Goal: Task Accomplishment & Management: Manage account settings

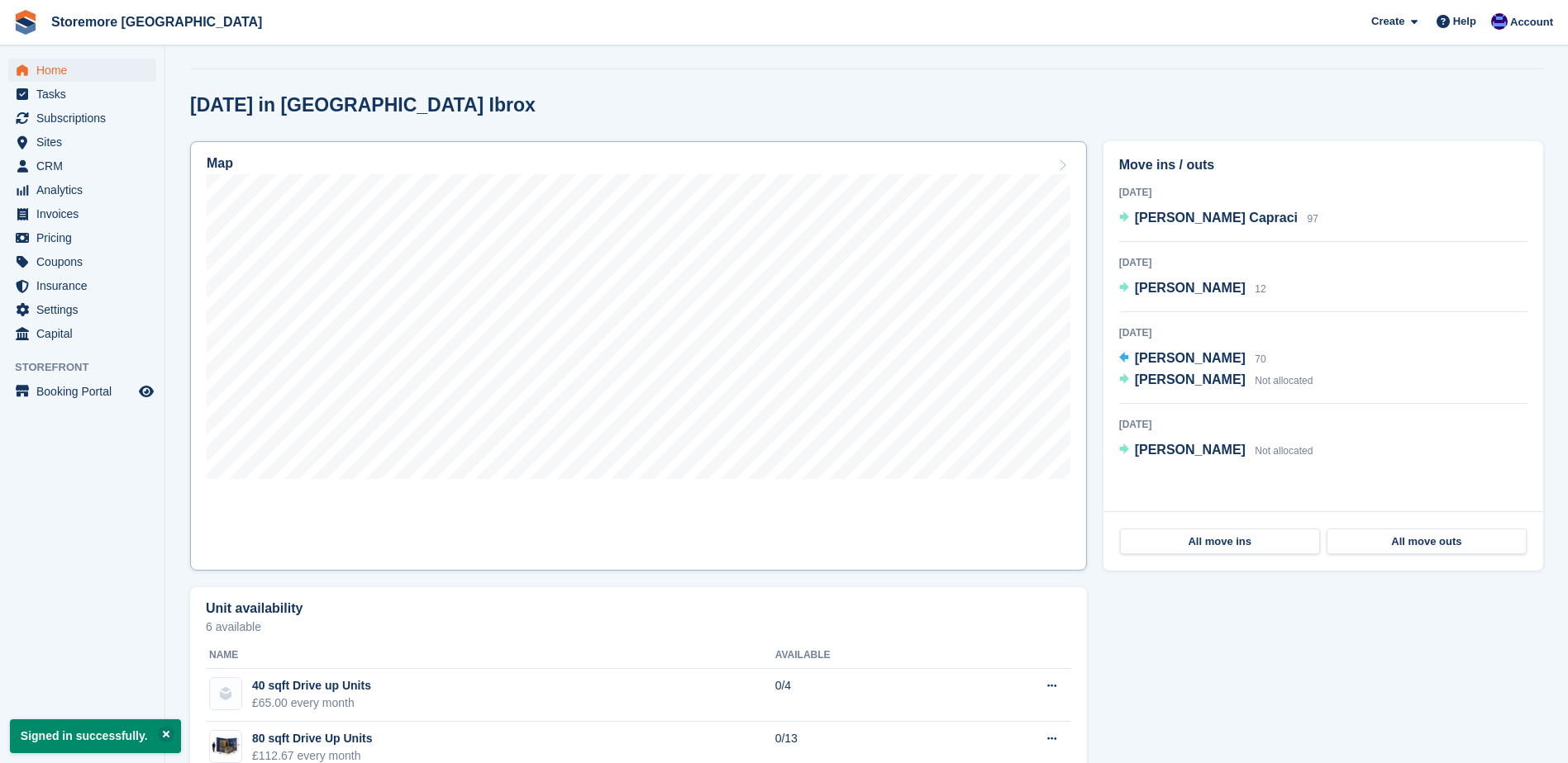
scroll to position [249, 0]
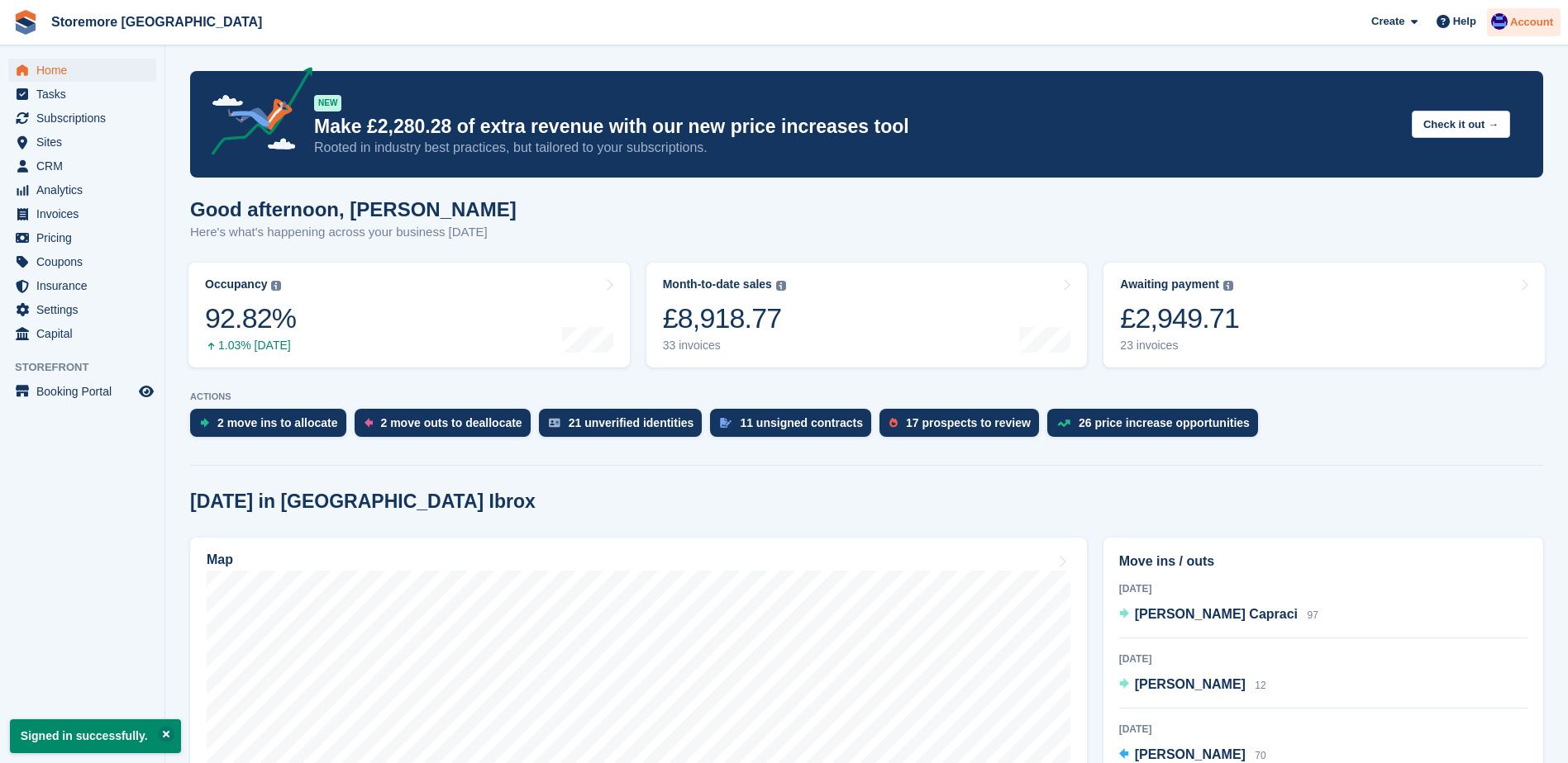
click at [1529, 34] on div "Account" at bounding box center [1524, 23] width 73 height 29
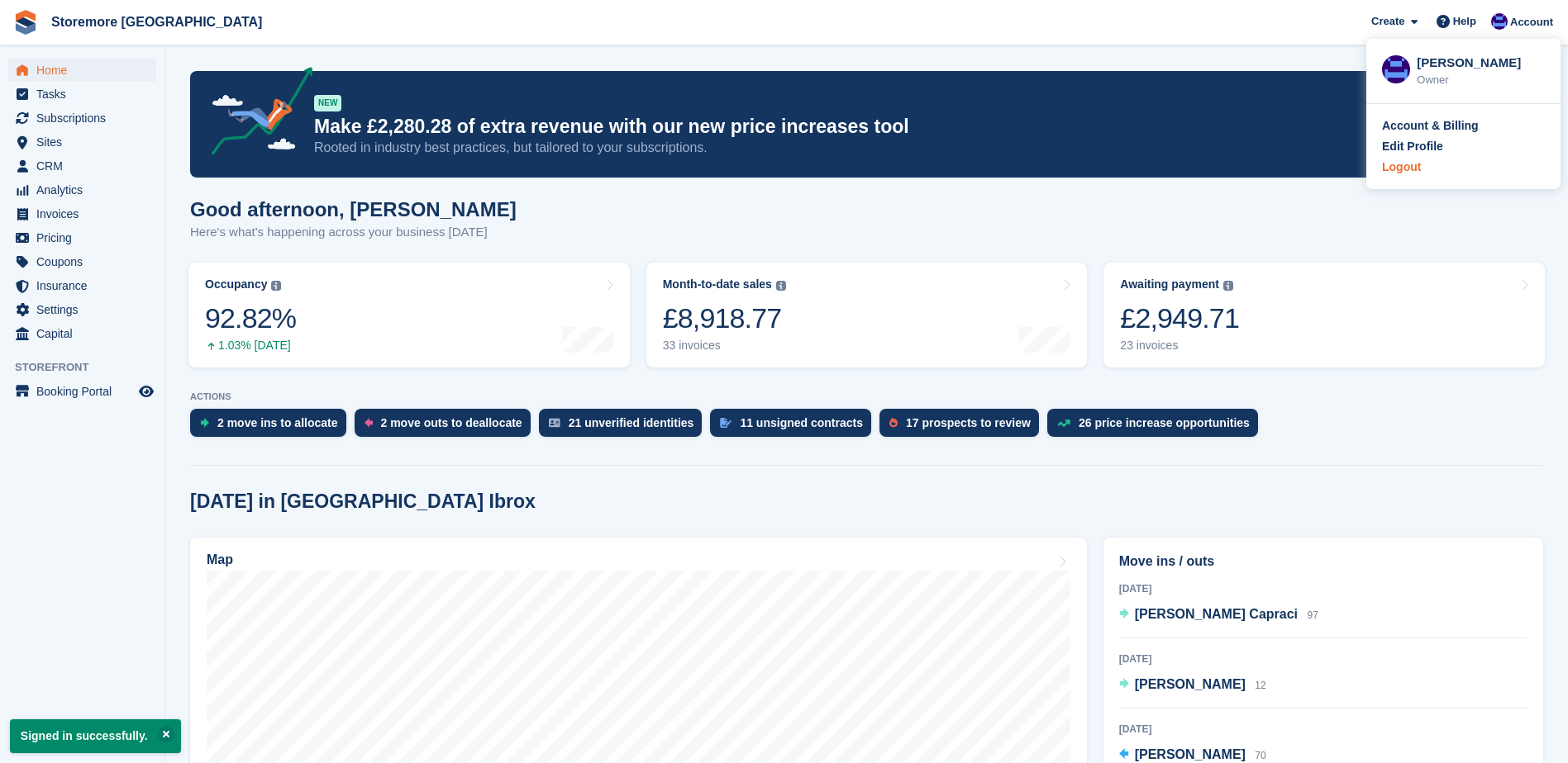
click at [1412, 170] on div "Logout" at bounding box center [1401, 167] width 39 height 17
